Goal: Navigation & Orientation: Find specific page/section

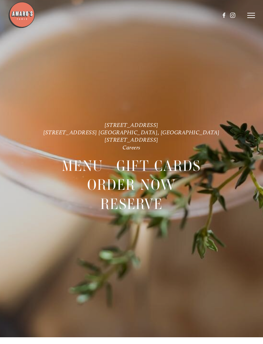
scroll to position [13, 0]
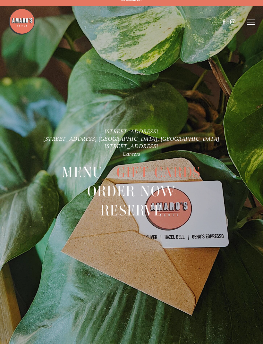
click at [71, 171] on span "Menu" at bounding box center [82, 172] width 41 height 19
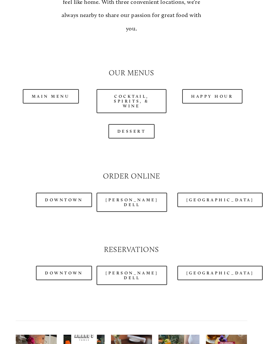
scroll to position [556, 0]
click at [46, 89] on link "Main Menu" at bounding box center [51, 96] width 56 height 14
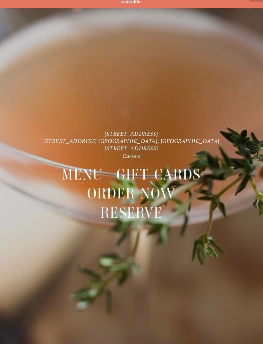
scroll to position [13, 0]
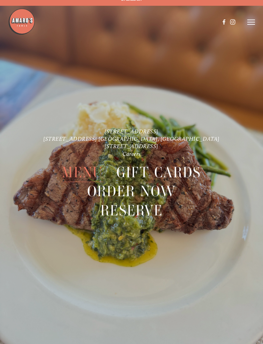
click at [75, 168] on span "Menu" at bounding box center [82, 172] width 41 height 19
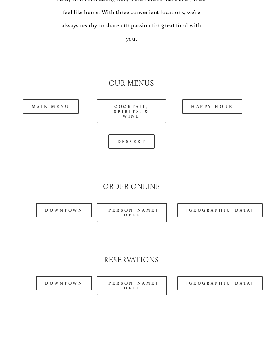
scroll to position [546, 0]
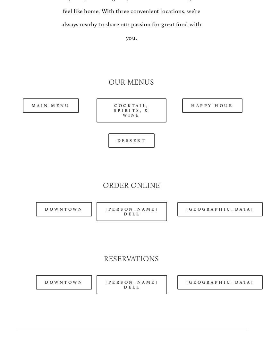
click at [48, 99] on link "Main Menu" at bounding box center [51, 106] width 56 height 14
